Goal: Task Accomplishment & Management: Manage account settings

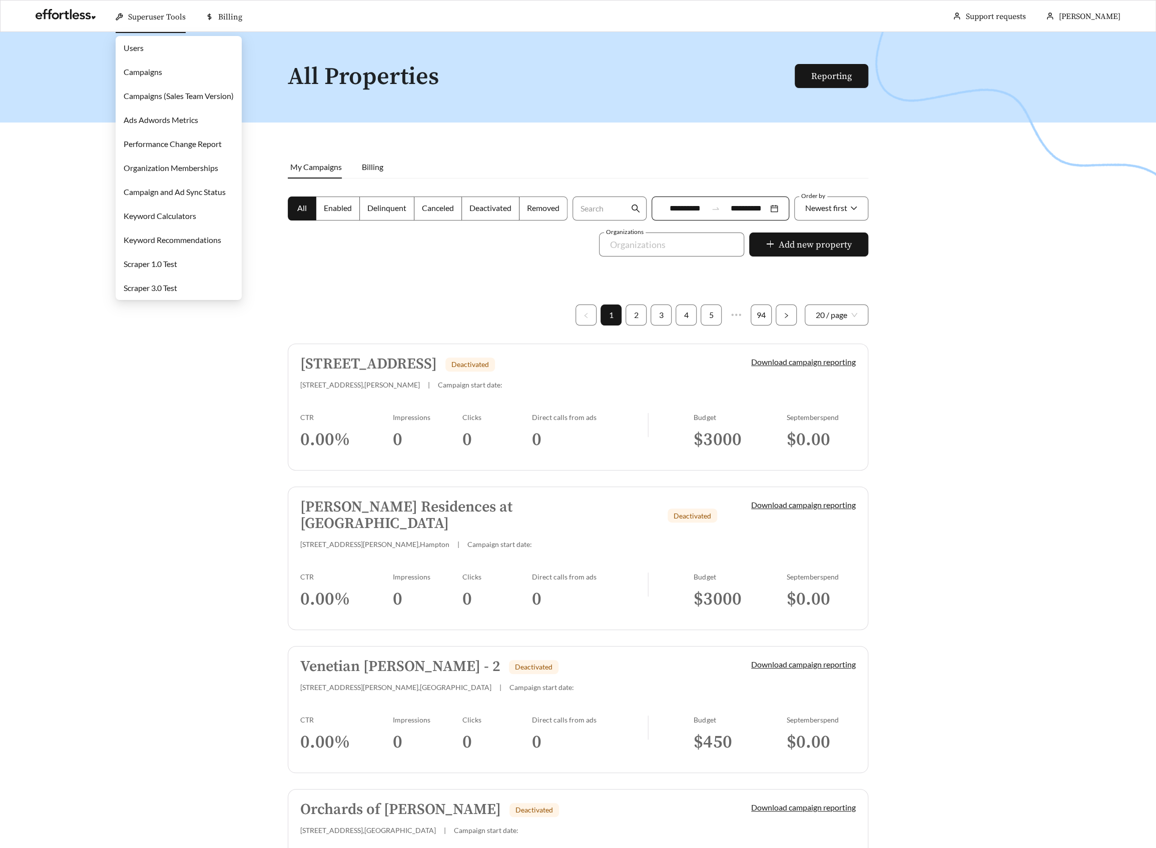
click at [153, 67] on link "Campaigns" at bounding box center [143, 72] width 39 height 10
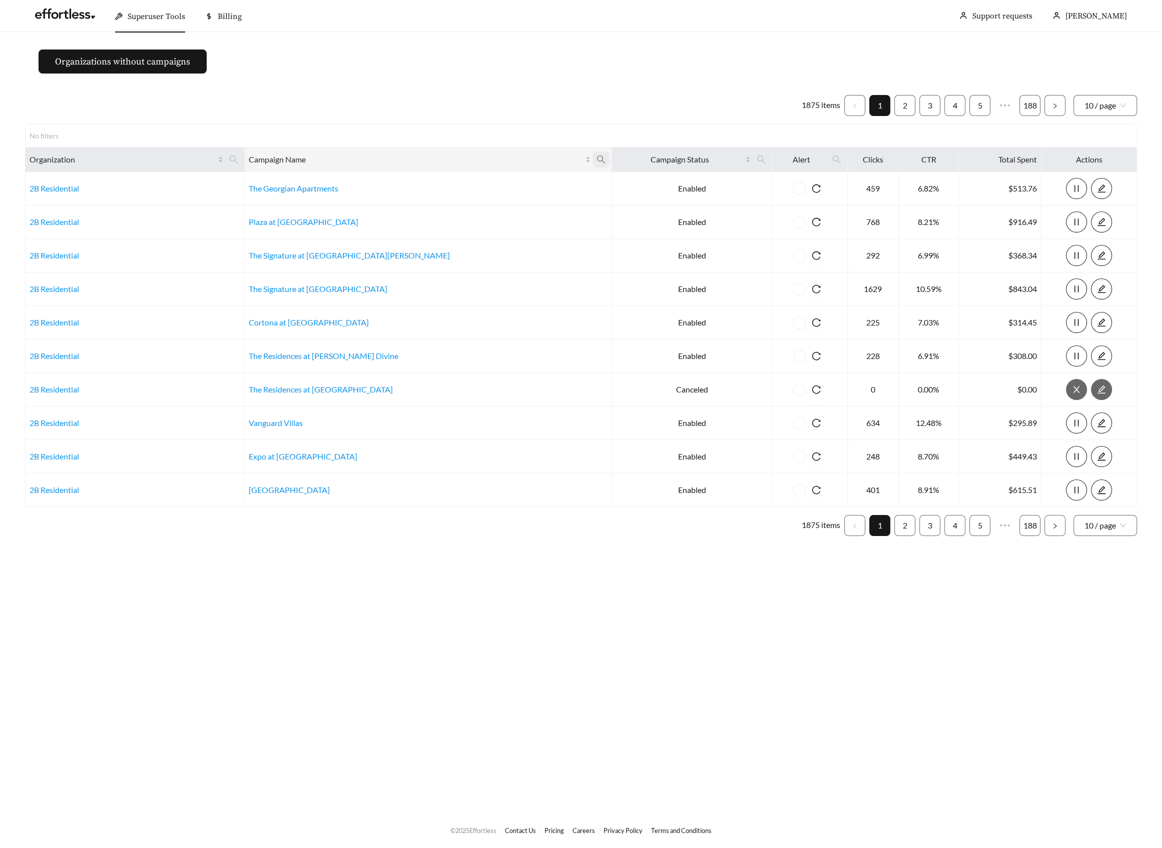
click at [597, 158] on icon "search" at bounding box center [601, 160] width 8 height 8
click at [443, 187] on input "text" at bounding box center [457, 183] width 102 height 21
paste input "**********"
type input "**********"
click at [498, 202] on button "Ok" at bounding box center [492, 208] width 31 height 20
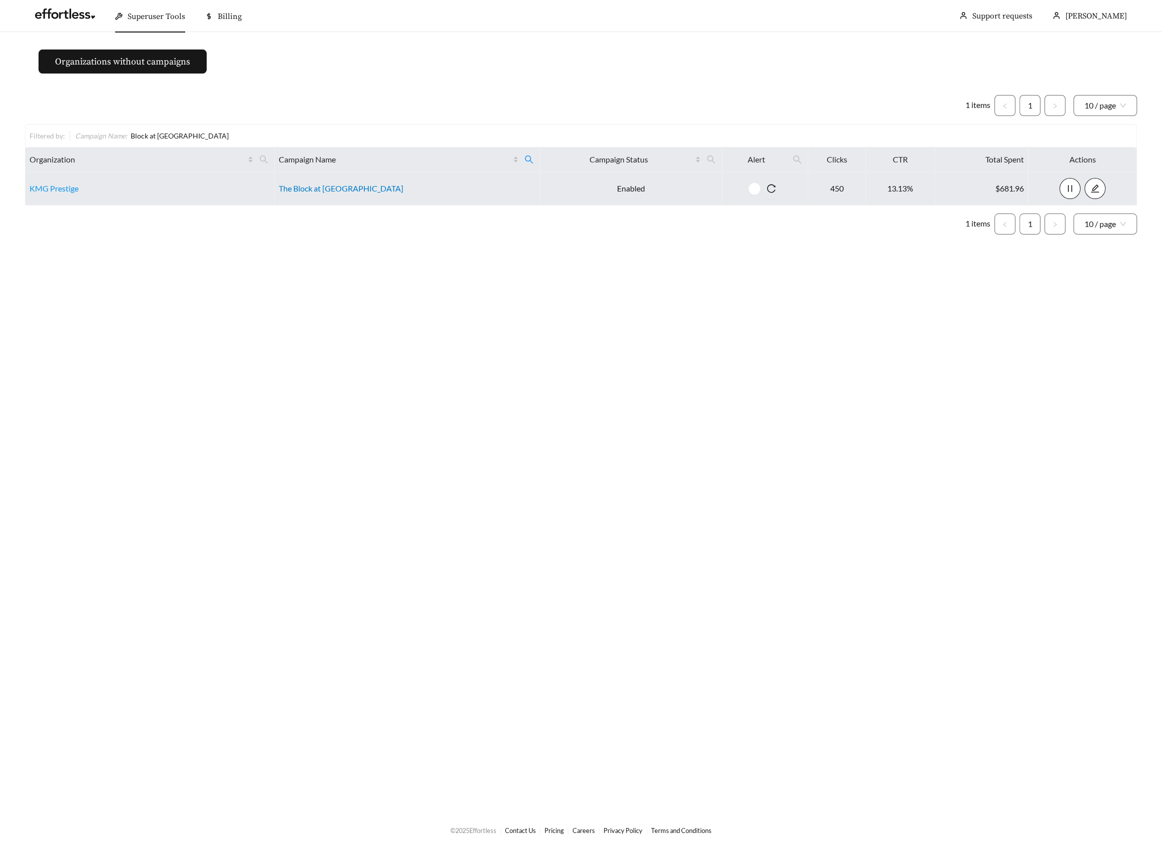
click at [343, 189] on link "The Block at Petoskey" at bounding box center [341, 189] width 125 height 10
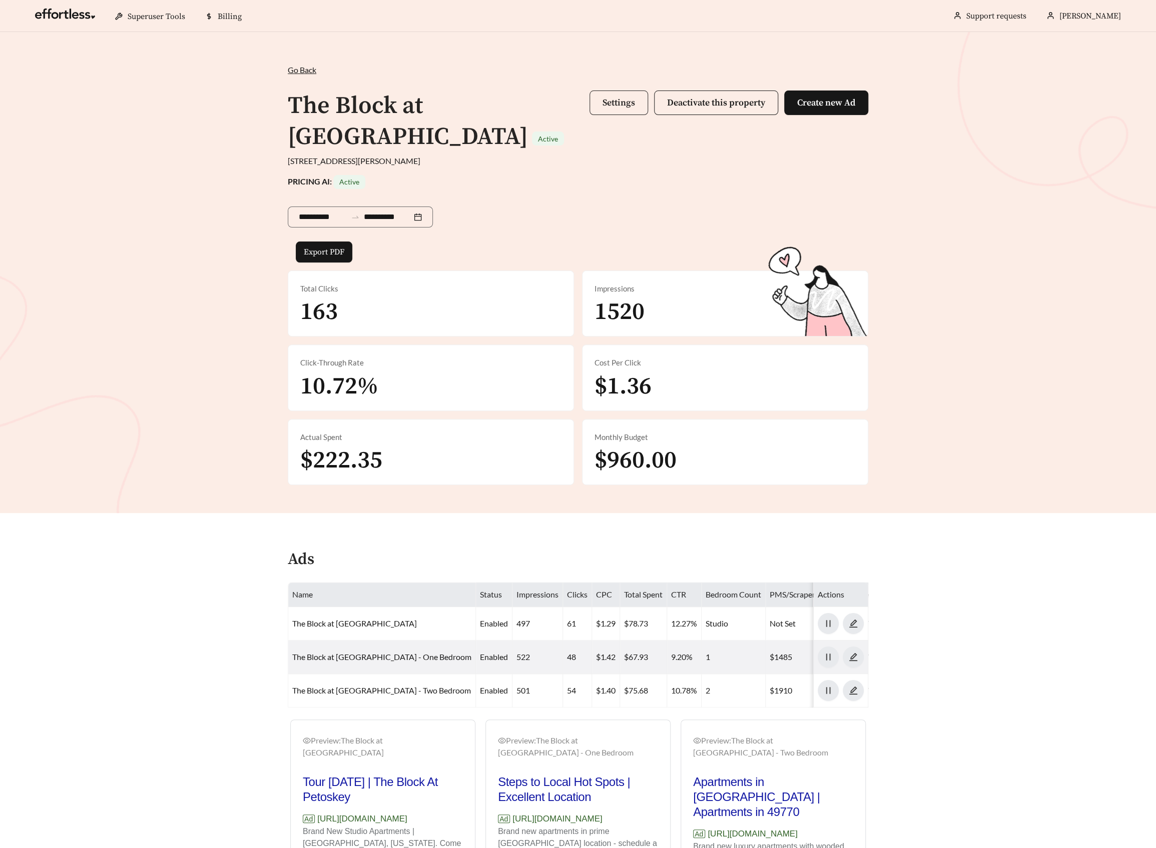
click at [604, 109] on button "Settings" at bounding box center [618, 103] width 59 height 25
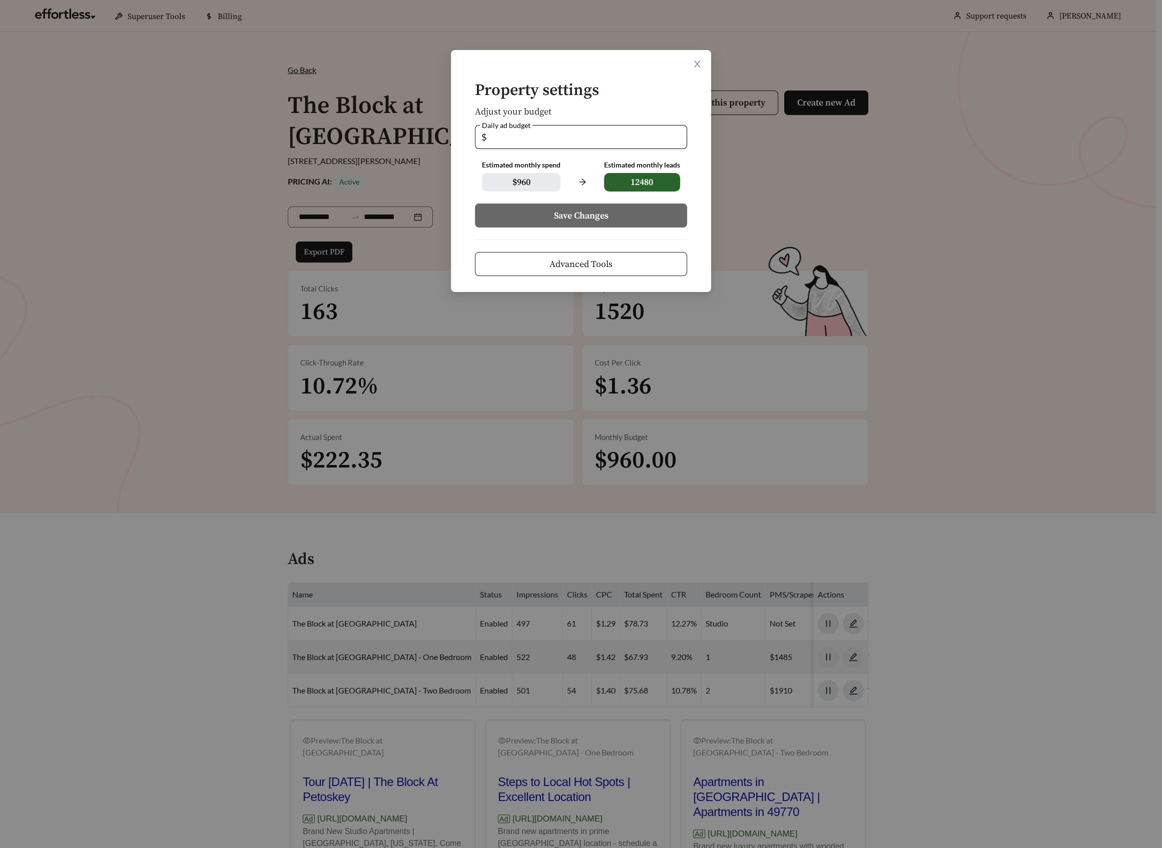
click at [592, 269] on span "Advanced Tools" at bounding box center [580, 265] width 63 height 14
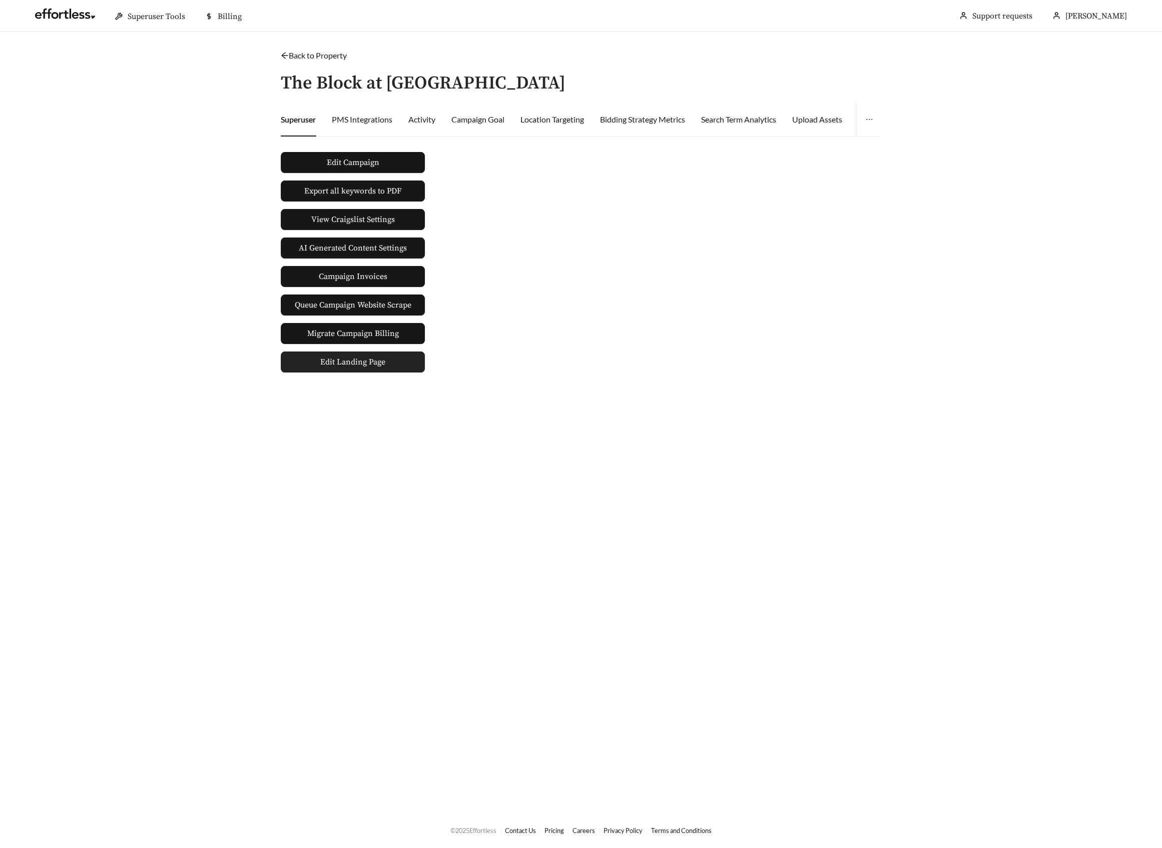
click at [368, 356] on span "Edit Landing Page" at bounding box center [352, 362] width 65 height 20
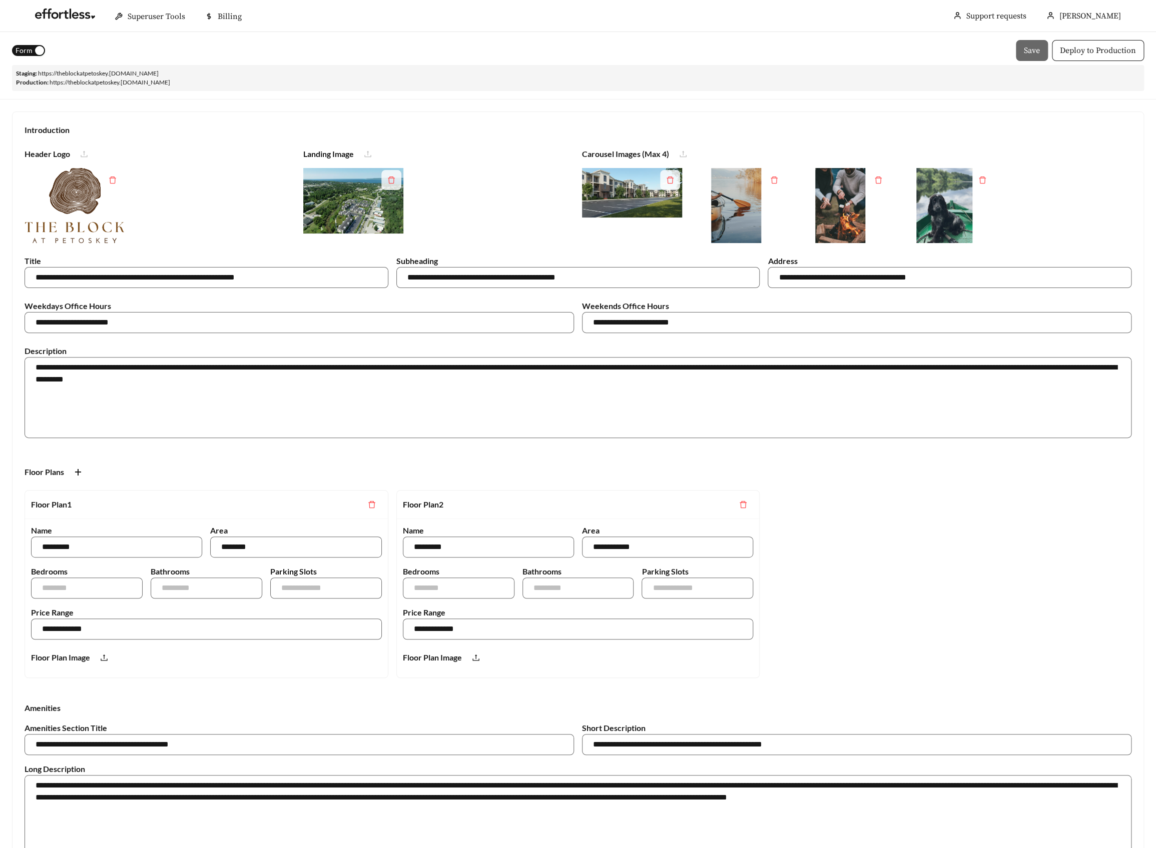
click at [37, 53] on div "button" at bounding box center [39, 50] width 9 height 9
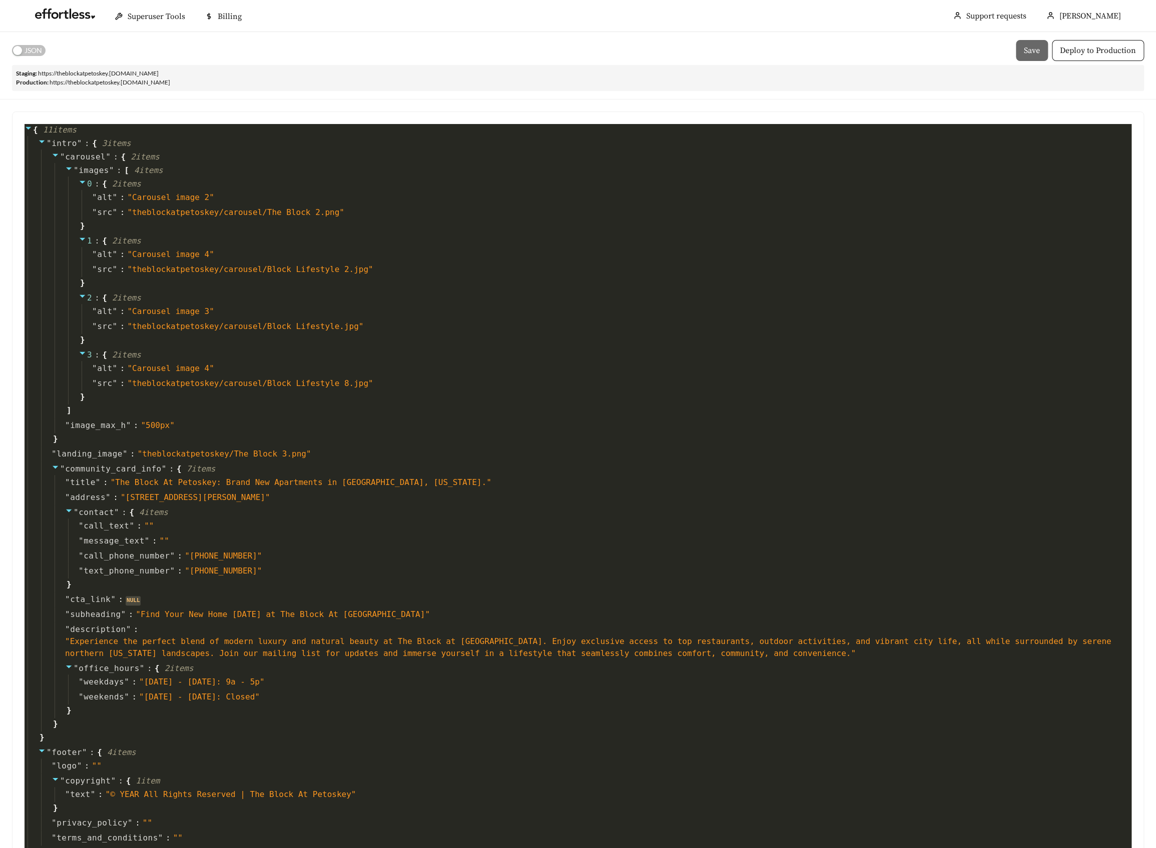
click at [622, 77] on div "Staging: https:// theblockatpetoskey .[DOMAIN_NAME] Production: https:// theblo…" at bounding box center [578, 78] width 1132 height 26
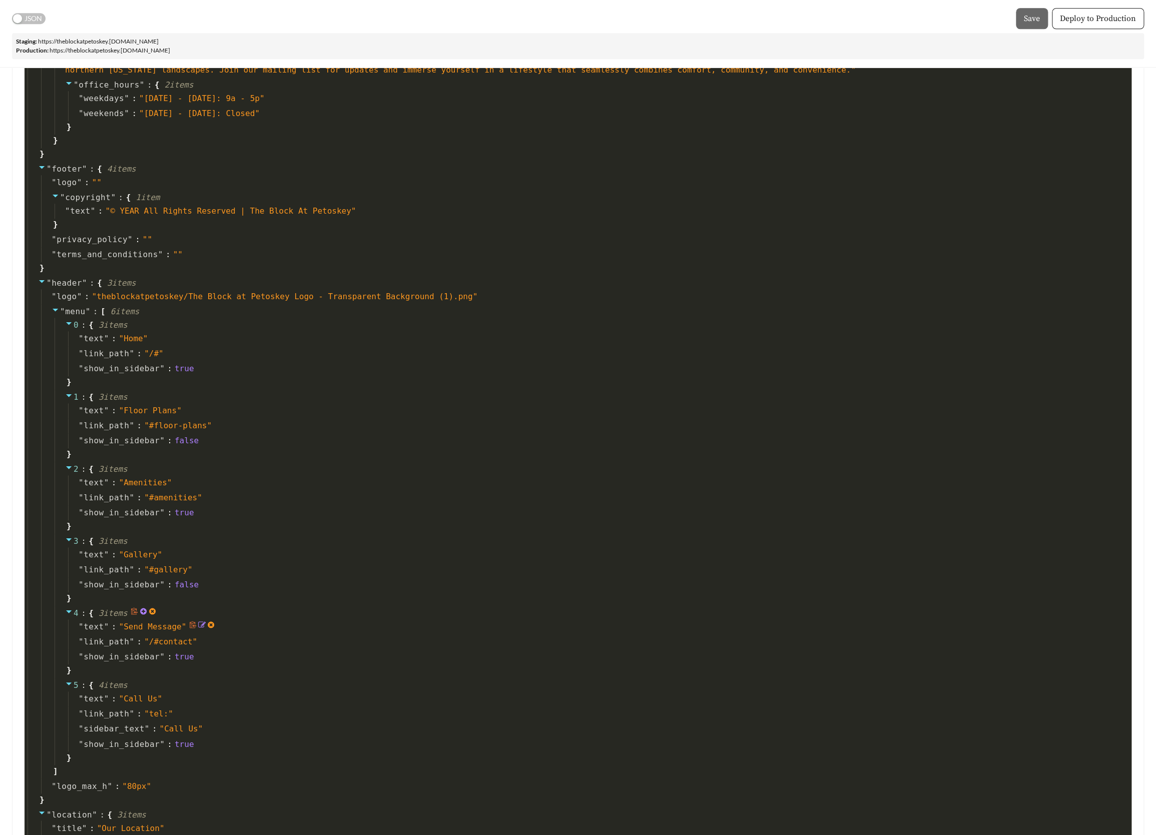
scroll to position [595, 0]
